Goal: Use online tool/utility: Utilize a website feature to perform a specific function

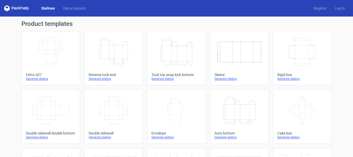
click at [245, 115] on icon "Height Depth Width" at bounding box center [239, 110] width 46 height 29
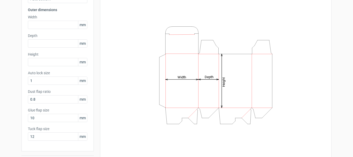
scroll to position [52, 0]
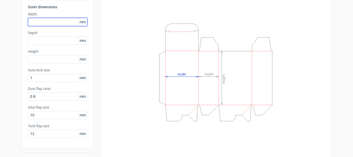
click at [59, 24] on input "text" at bounding box center [57, 22] width 59 height 8
type input "109"
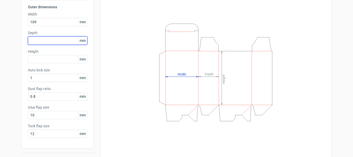
click at [49, 40] on input "text" at bounding box center [57, 40] width 59 height 8
type input "109"
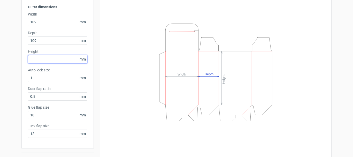
click at [42, 63] on input "text" at bounding box center [57, 59] width 59 height 8
type input "90"
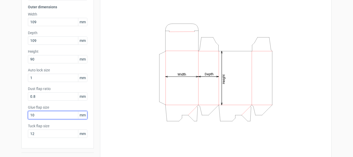
drag, startPoint x: 43, startPoint y: 115, endPoint x: 12, endPoint y: 119, distance: 31.0
click at [12, 119] on div "Generate new dieline Product template Auto bottom Outer dimensions Width 109 mm…" at bounding box center [176, 67] width 353 height 204
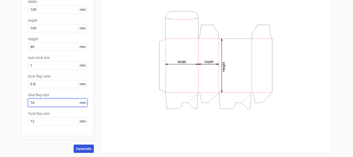
type input "16"
click at [77, 147] on span "Generate" at bounding box center [83, 149] width 15 height 4
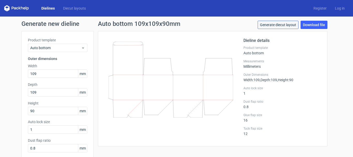
click at [283, 26] on link "Generate diecut layout" at bounding box center [278, 25] width 41 height 8
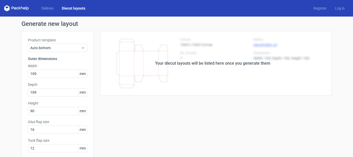
drag, startPoint x: 240, startPoint y: 81, endPoint x: 282, endPoint y: 68, distance: 43.2
click at [241, 81] on div "Your diecut layouts will be listed here once you generate them" at bounding box center [213, 63] width 238 height 65
click at [294, 50] on div "Your diecut layouts will be listed here once you generate them" at bounding box center [213, 63] width 238 height 65
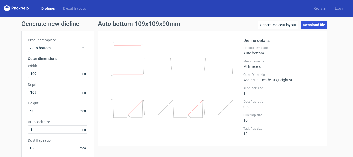
click at [315, 24] on link "Download file" at bounding box center [313, 25] width 27 height 8
click at [315, 25] on link "Download file" at bounding box center [313, 25] width 27 height 8
click at [337, 57] on div "Generate new dieline Product template Auto bottom Outer dimensions Width 109 mm…" at bounding box center [176, 119] width 353 height 204
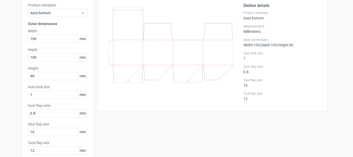
scroll to position [26, 0]
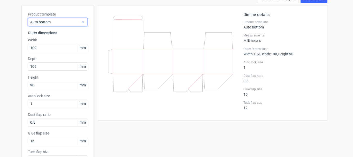
click at [74, 24] on span "Auto bottom" at bounding box center [55, 21] width 51 height 5
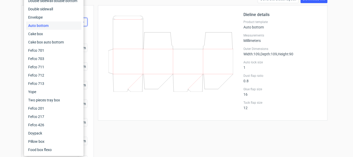
click at [74, 24] on div "Auto bottom" at bounding box center [53, 25] width 55 height 8
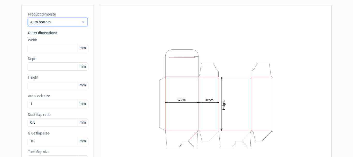
click at [74, 24] on span "Auto bottom" at bounding box center [55, 21] width 51 height 5
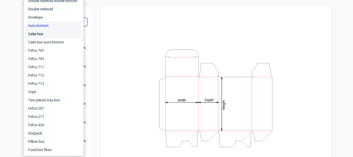
click at [73, 33] on div "Cake box" at bounding box center [53, 34] width 55 height 8
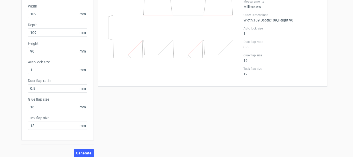
scroll to position [64, 0]
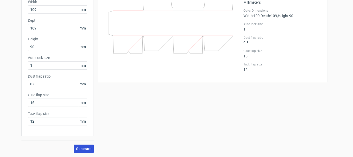
click at [86, 149] on span "Generate" at bounding box center [83, 149] width 15 height 4
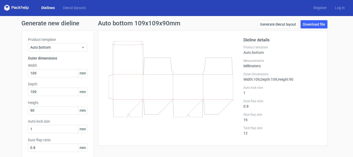
scroll to position [0, 0]
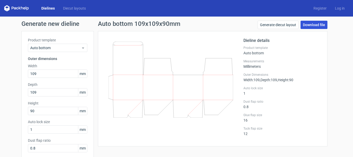
click at [310, 26] on link "Download file" at bounding box center [313, 25] width 27 height 8
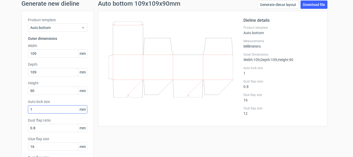
scroll to position [52, 0]
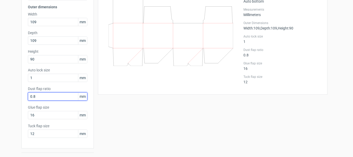
drag, startPoint x: 55, startPoint y: 97, endPoint x: 19, endPoint y: 96, distance: 35.9
click at [21, 96] on div "Product template Auto bottom Outer dimensions Width 109 mm Depth 109 mm Height …" at bounding box center [57, 63] width 72 height 169
type input "1"
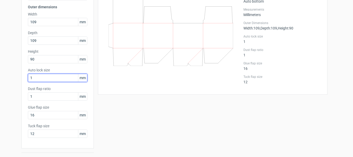
click at [59, 78] on input "1" at bounding box center [57, 78] width 59 height 8
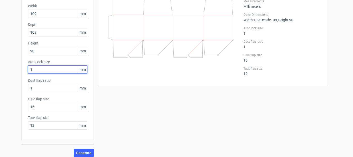
scroll to position [64, 0]
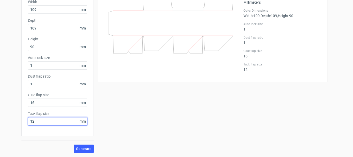
drag, startPoint x: 40, startPoint y: 120, endPoint x: 13, endPoint y: 122, distance: 26.1
click at [13, 122] on div "Generate new dieline Product template Auto bottom Outer dimensions Width 109 mm…" at bounding box center [176, 54] width 353 height 204
type input "10"
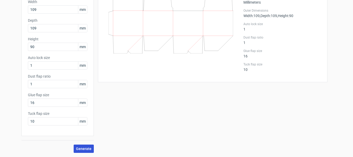
click at [87, 149] on span "Generate" at bounding box center [83, 149] width 15 height 4
click at [317, 146] on div "New dieline generated" at bounding box center [324, 144] width 35 height 5
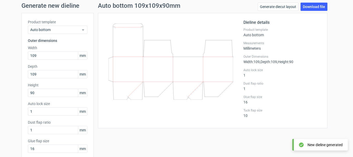
scroll to position [0, 0]
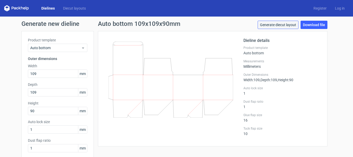
click at [281, 25] on link "Generate diecut layout" at bounding box center [278, 25] width 41 height 8
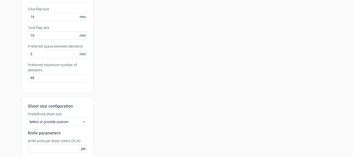
scroll to position [155, 0]
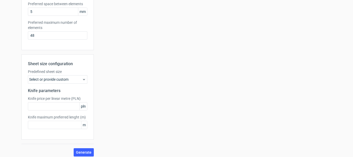
click at [74, 79] on div "Select or provide custom" at bounding box center [57, 79] width 59 height 8
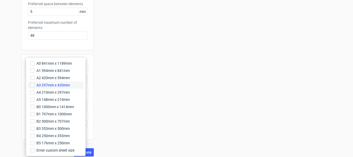
click at [68, 85] on span "A3 297mm x 420mm" at bounding box center [52, 84] width 33 height 5
click at [34, 85] on input "A3 297mm x 420mm" at bounding box center [32, 85] width 4 height 4
click at [107, 131] on div "Your diecut layouts will be listed here once you generate them Height Depth Wid…" at bounding box center [213, 16] width 238 height 280
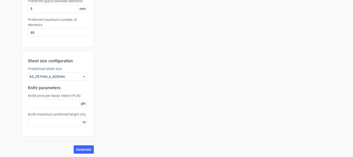
scroll to position [159, 0]
click at [82, 148] on span "Generate" at bounding box center [83, 149] width 15 height 4
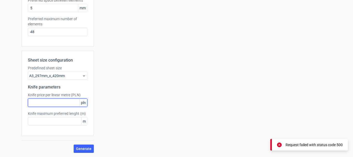
click at [49, 103] on input "text" at bounding box center [57, 102] width 59 height 8
type input "1"
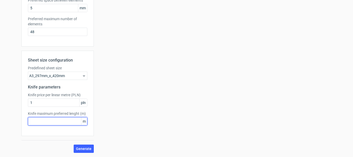
click at [44, 122] on input "text" at bounding box center [57, 121] width 59 height 8
type input "1"
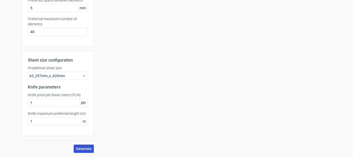
click at [77, 148] on span "Generate" at bounding box center [83, 149] width 15 height 4
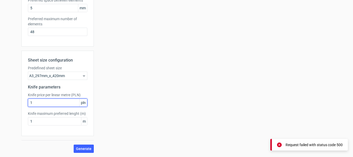
drag, startPoint x: 40, startPoint y: 99, endPoint x: 17, endPoint y: 102, distance: 23.4
click at [17, 102] on div "Generate new layout Product template Auto bottom Outer dimensions Width 109 mm …" at bounding box center [176, 7] width 353 height 299
type input "500"
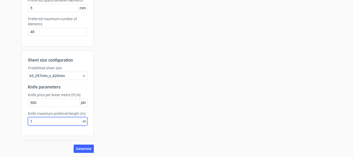
drag, startPoint x: 35, startPoint y: 123, endPoint x: 19, endPoint y: 125, distance: 16.1
click at [19, 125] on div "Generate new layout Product template Auto bottom Outer dimensions Width 109 mm …" at bounding box center [176, 7] width 353 height 299
type input "500"
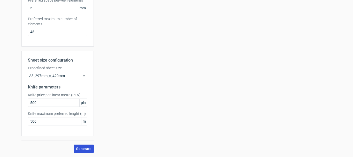
click at [76, 149] on span "Generate" at bounding box center [83, 149] width 15 height 4
click at [69, 75] on div "A3_297mm_x_420mm" at bounding box center [57, 76] width 59 height 8
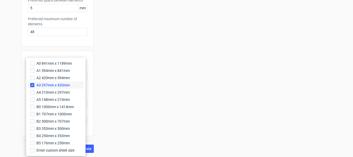
click at [49, 84] on span "A3 297mm x 420mm" at bounding box center [52, 84] width 33 height 5
click at [34, 84] on input "A3 297mm x 420mm" at bounding box center [32, 85] width 4 height 4
click at [48, 93] on span "A4 210mm x 297mm" at bounding box center [52, 92] width 33 height 5
click at [34, 93] on input "A4 210mm x 297mm" at bounding box center [32, 92] width 4 height 4
click at [50, 151] on span "Enter custom sheet size" at bounding box center [55, 150] width 39 height 5
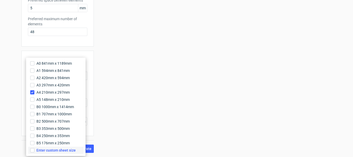
click at [34, 151] on input "Enter custom sheet size" at bounding box center [32, 150] width 4 height 4
click at [51, 87] on span "A3 297mm x 420mm" at bounding box center [52, 84] width 33 height 5
click at [34, 87] on input "A3 297mm x 420mm" at bounding box center [32, 85] width 4 height 4
click at [163, 126] on div "Your diecut layouts will be listed here once you generate them Height Depth Wid…" at bounding box center [213, 30] width 238 height 317
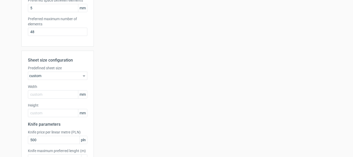
click at [69, 77] on div "custom" at bounding box center [57, 76] width 59 height 8
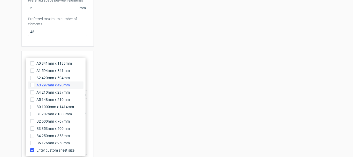
click at [61, 86] on span "A3 297mm x 420mm" at bounding box center [52, 84] width 33 height 5
click at [34, 86] on input "A3 297mm x 420mm" at bounding box center [32, 85] width 4 height 4
click at [34, 150] on label "Enter custom sheet size" at bounding box center [55, 149] width 55 height 7
click at [34, 150] on input "Enter custom sheet size" at bounding box center [32, 150] width 4 height 4
click at [44, 84] on span "A3 297mm x 420mm" at bounding box center [52, 84] width 33 height 5
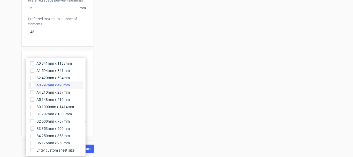
click at [34, 84] on input "A3 297mm x 420mm" at bounding box center [32, 85] width 4 height 4
click at [102, 111] on div "Your diecut layouts will be listed here once you generate them Height Depth Wid…" at bounding box center [213, 12] width 238 height 280
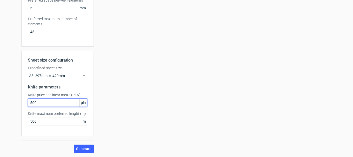
drag, startPoint x: 41, startPoint y: 101, endPoint x: 13, endPoint y: 104, distance: 28.3
click at [13, 104] on div "Generate new layout Product template Auto bottom Outer dimensions Width 109 mm …" at bounding box center [176, 7] width 353 height 299
type input "3"
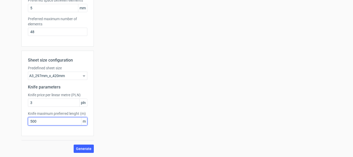
drag, startPoint x: 37, startPoint y: 123, endPoint x: 17, endPoint y: 124, distance: 20.4
click at [17, 124] on div "Generate new layout Product template Auto bottom Outer dimensions Width 109 mm …" at bounding box center [176, 7] width 353 height 299
type input "3"
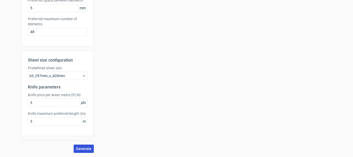
click at [79, 148] on span "Generate" at bounding box center [83, 149] width 15 height 4
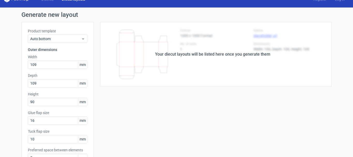
scroll to position [0, 0]
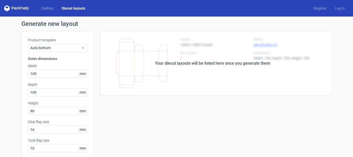
click at [72, 7] on link "Diecut layouts" at bounding box center [74, 8] width 32 height 5
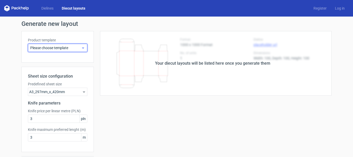
click at [72, 48] on span "Please choose template" at bounding box center [55, 47] width 51 height 5
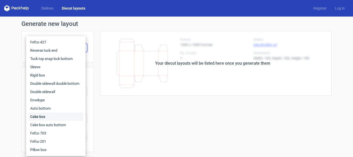
click at [45, 115] on div "Cake box" at bounding box center [55, 116] width 55 height 8
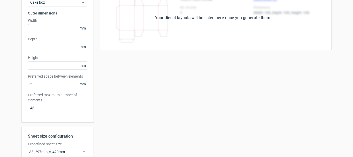
scroll to position [26, 0]
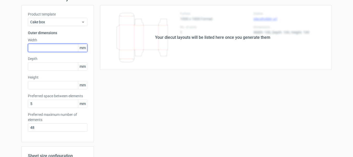
click at [54, 46] on input "text" at bounding box center [57, 48] width 59 height 8
type input "109"
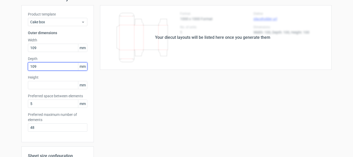
type input "109"
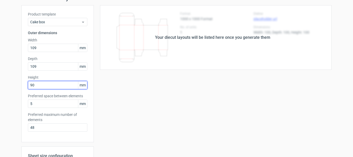
type input "90"
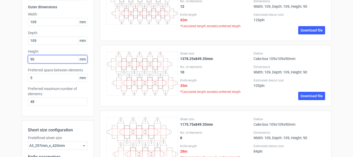
scroll to position [0, 0]
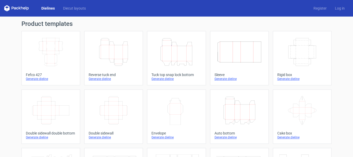
click at [230, 138] on div "Generate dieline" at bounding box center [239, 137] width 50 height 4
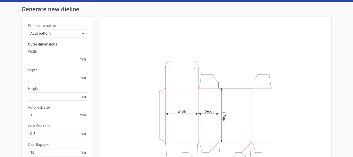
scroll to position [12, 0]
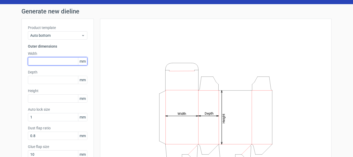
click at [0, 63] on div "Generate new dieline Product template Auto bottom Outer dimensions Width mm Dep…" at bounding box center [176, 106] width 353 height 204
type input "109"
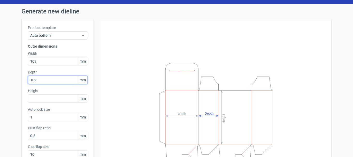
type input "109"
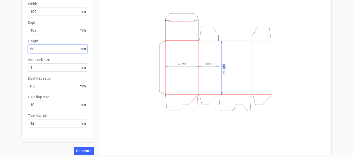
scroll to position [64, 0]
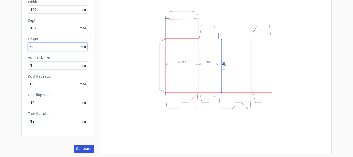
type input "90"
click at [79, 147] on span "Generate" at bounding box center [83, 149] width 15 height 4
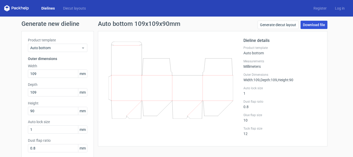
click at [312, 26] on link "Download file" at bounding box center [313, 25] width 27 height 8
click at [278, 23] on link "Generate diecut layout" at bounding box center [278, 25] width 41 height 8
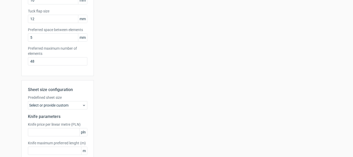
scroll to position [159, 0]
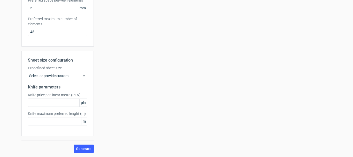
click at [66, 75] on div "Select or provide custom" at bounding box center [57, 76] width 59 height 8
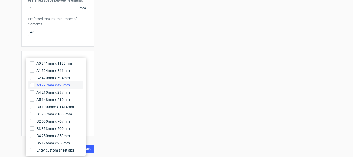
click at [61, 84] on span "A3 297mm x 420mm" at bounding box center [52, 84] width 33 height 5
click at [34, 84] on input "A3 297mm x 420mm" at bounding box center [32, 85] width 4 height 4
click at [134, 92] on div "Your diecut layouts will be listed here once you generate them Height Depth Wid…" at bounding box center [213, 12] width 238 height 280
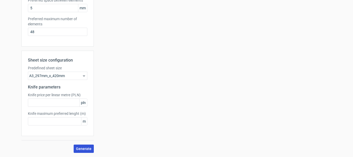
click at [87, 148] on span "Generate" at bounding box center [83, 149] width 15 height 4
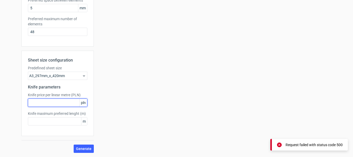
click at [63, 104] on input "text" at bounding box center [57, 102] width 59 height 8
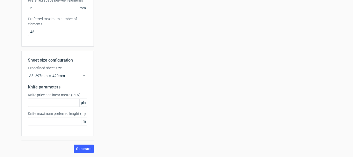
click at [81, 104] on span "pln" at bounding box center [83, 103] width 8 height 8
click at [80, 102] on span "pln" at bounding box center [83, 103] width 8 height 8
click at [77, 93] on div at bounding box center [77, 93] width 0 height 0
click at [121, 107] on div "Your diecut layouts will be listed here once you generate them Height Depth Wid…" at bounding box center [213, 12] width 238 height 280
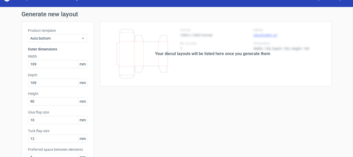
scroll to position [0, 0]
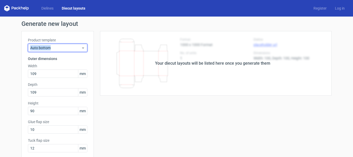
drag, startPoint x: 51, startPoint y: 47, endPoint x: 21, endPoint y: 47, distance: 30.2
click at [21, 47] on div "Product template Auto bottom Outer dimensions Width 109 mm Depth 109 mm Height …" at bounding box center [57, 118] width 72 height 174
copy span "Auto bottom"
